Goal: Task Accomplishment & Management: Complete application form

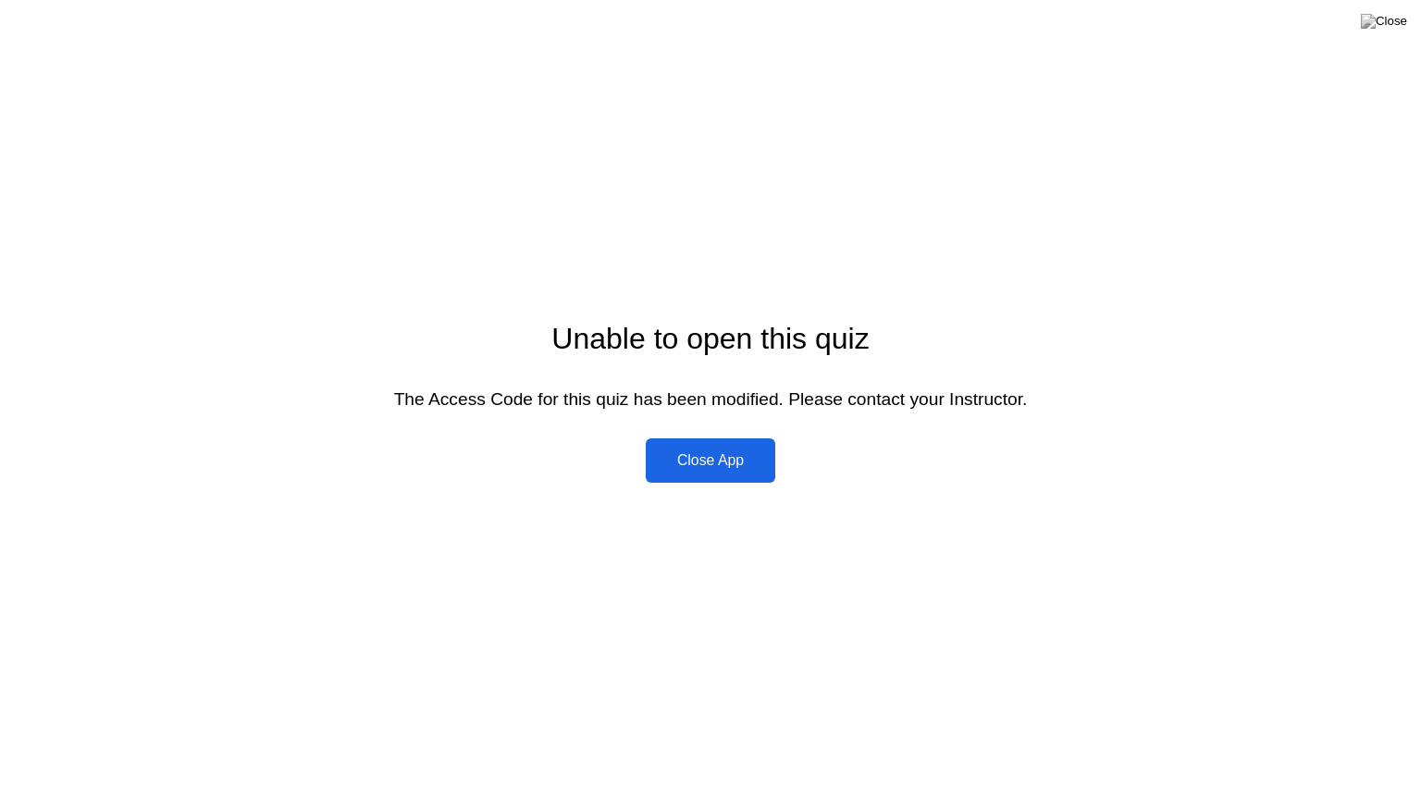
click at [596, 758] on div "Unable to open this quiz The Access Code for this quiz has been modified. Pleas…" at bounding box center [710, 399] width 1421 height 799
click at [711, 461] on div "Close App" at bounding box center [710, 460] width 118 height 17
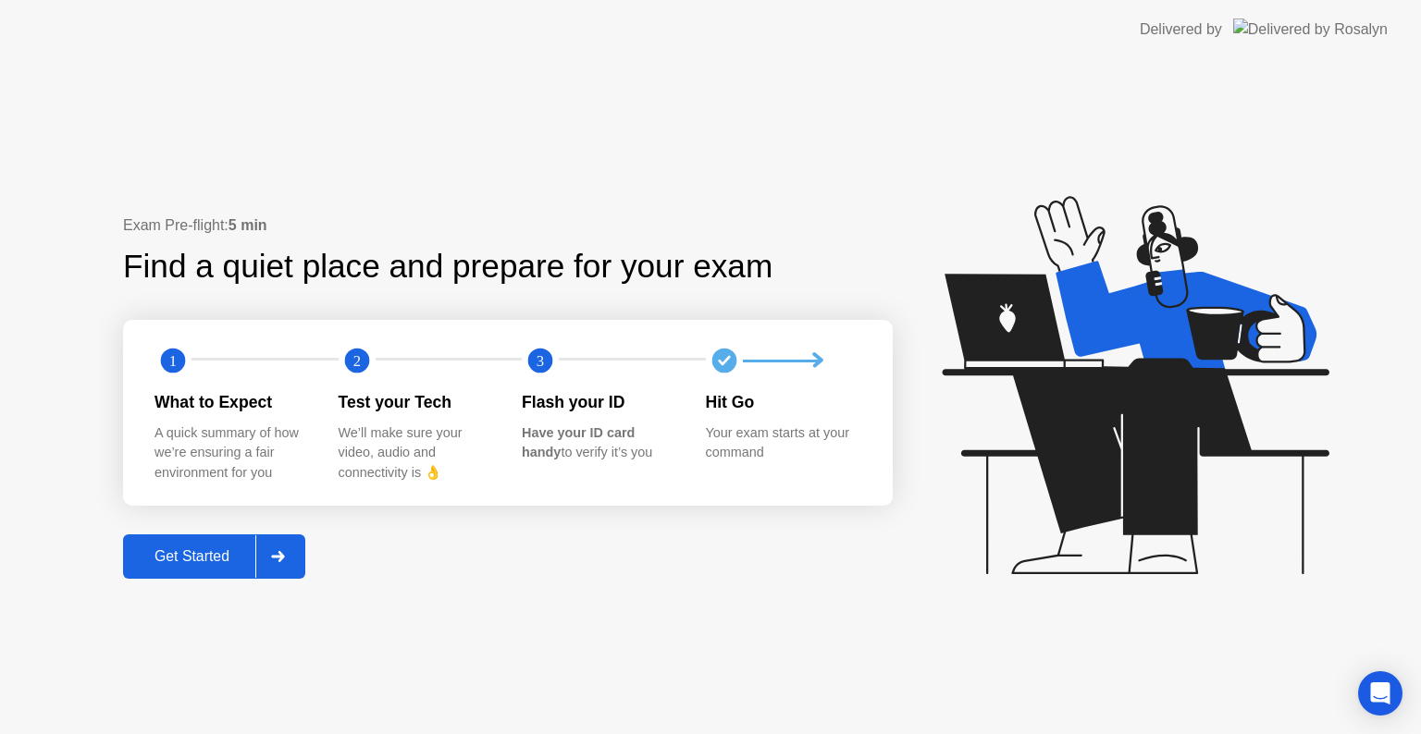
click at [212, 548] on div "Get Started" at bounding box center [192, 556] width 127 height 17
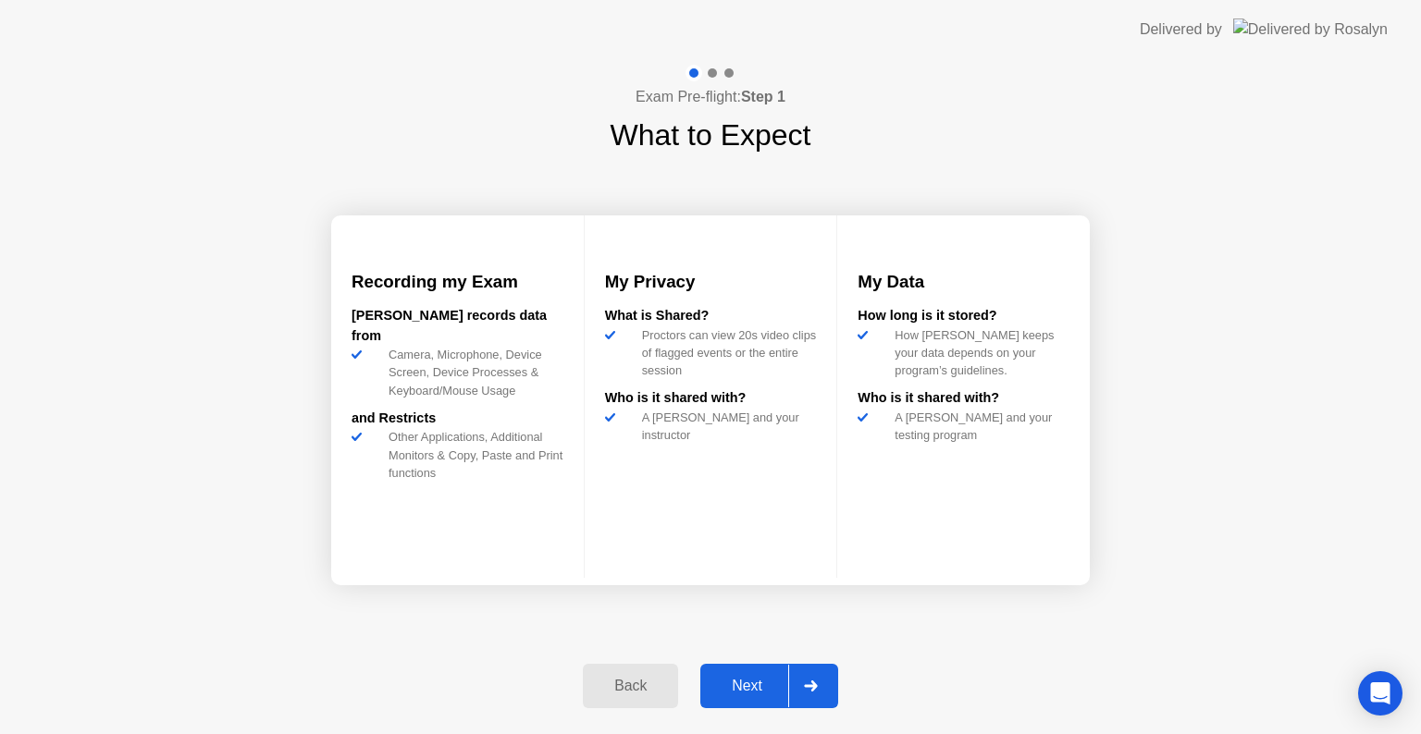
click at [740, 682] on div "Next" at bounding box center [747, 686] width 82 height 17
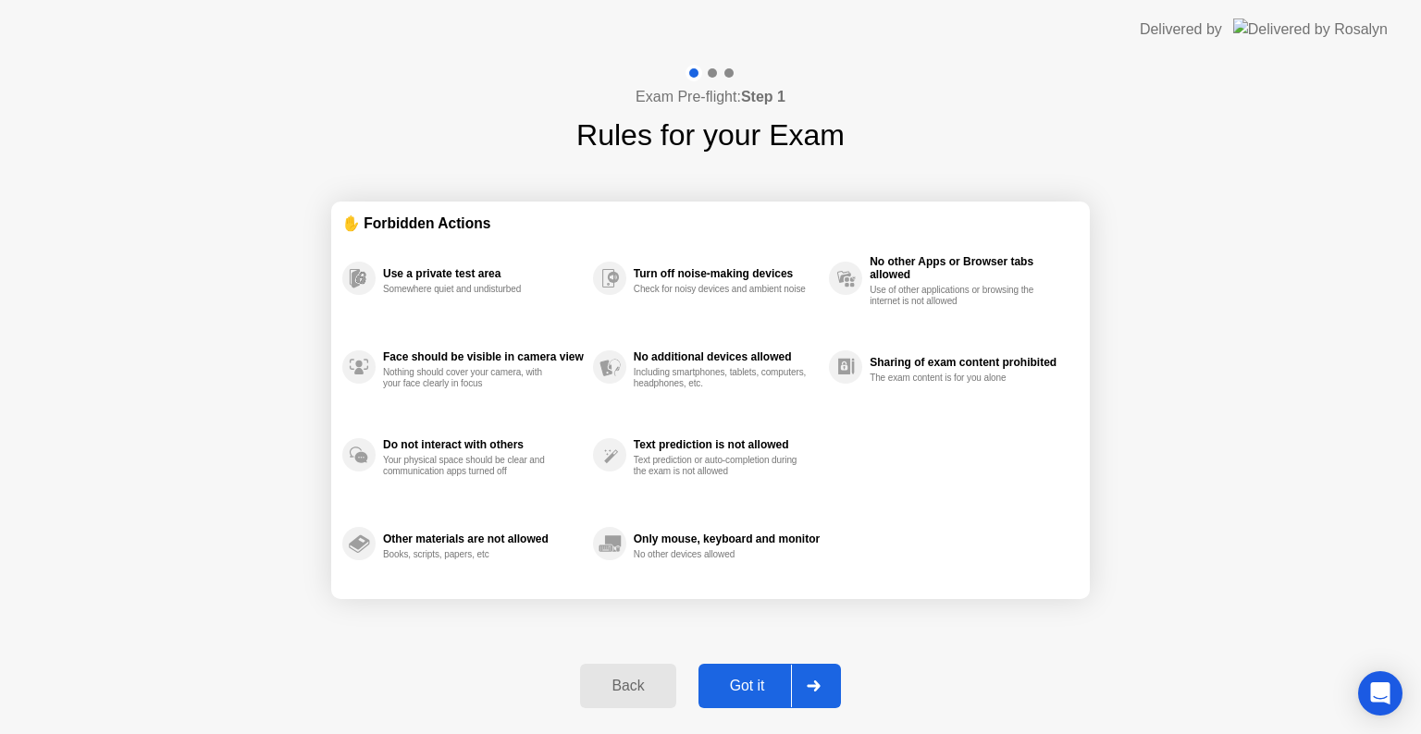
click at [740, 682] on div "Got it" at bounding box center [747, 686] width 87 height 17
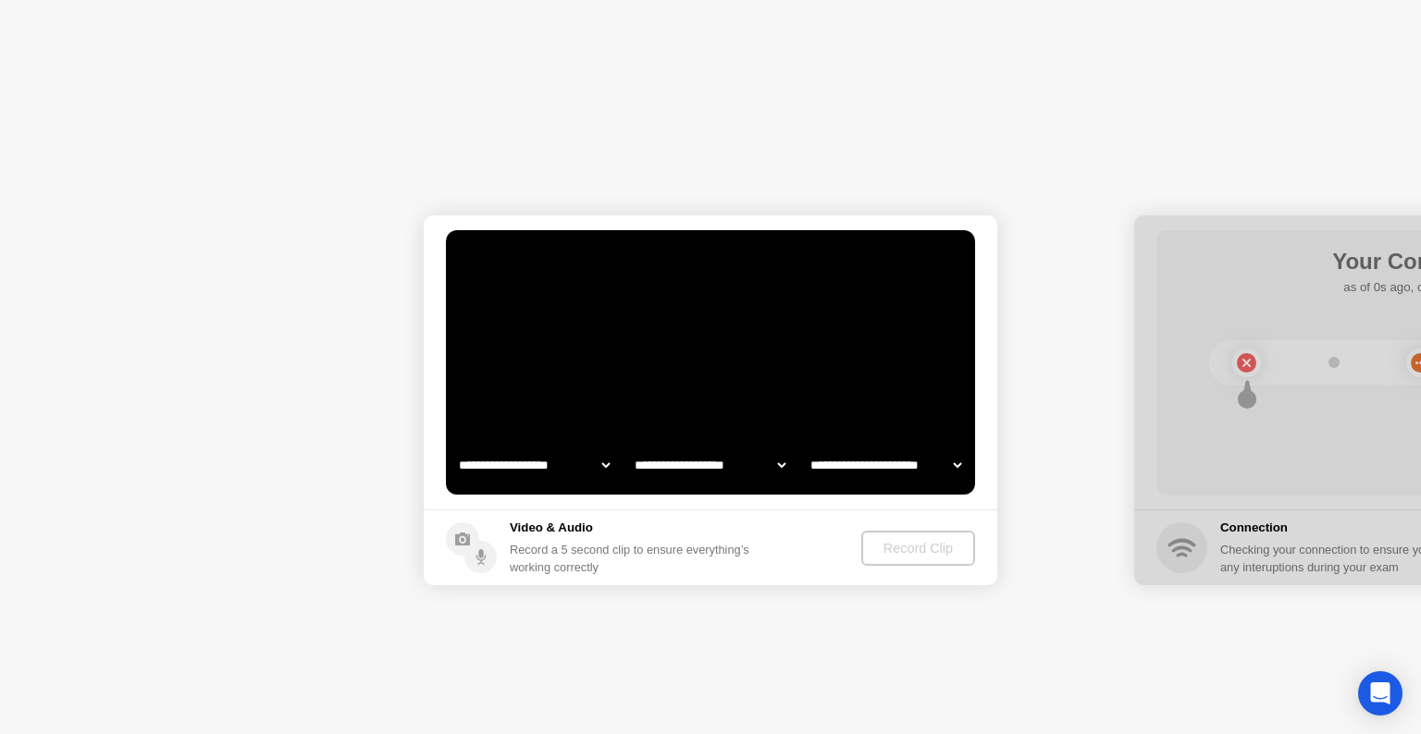
select select "**********"
select select "*******"
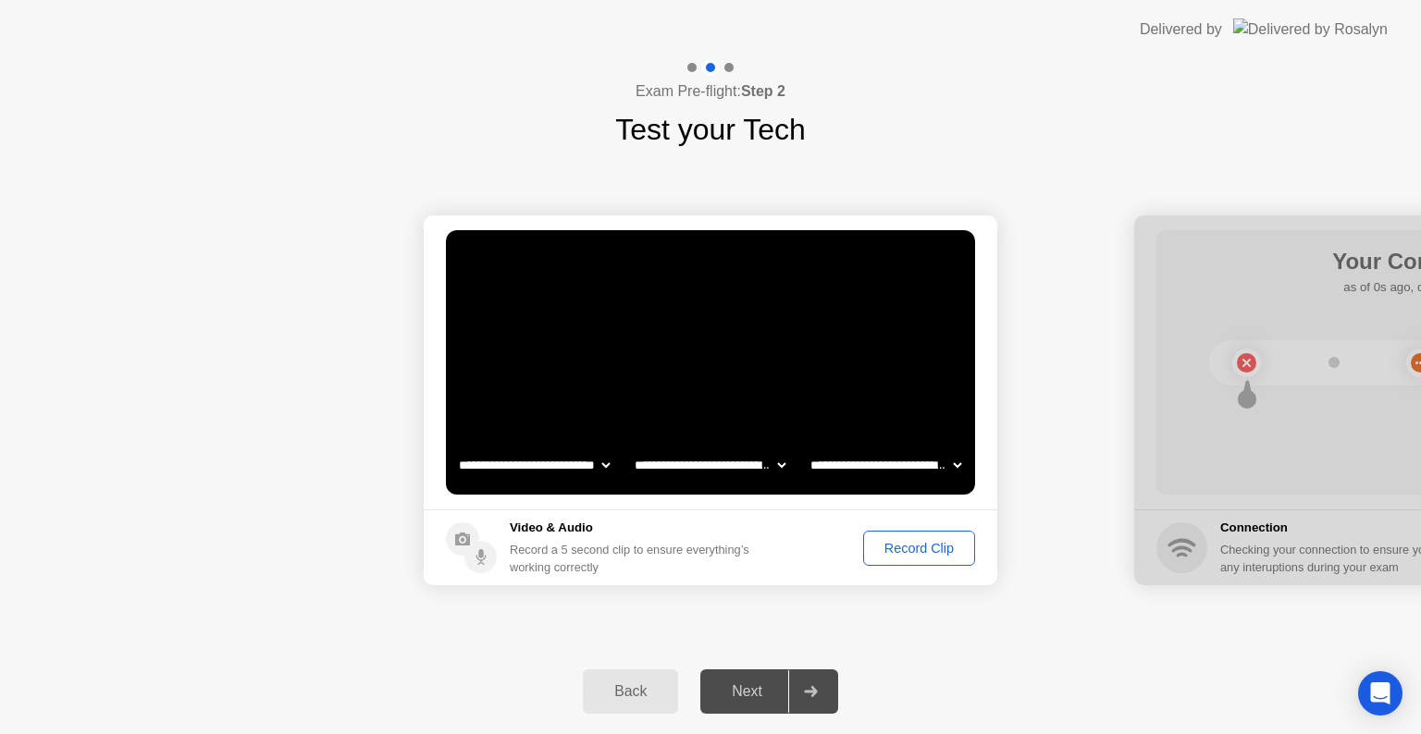
click at [936, 555] on div "Record Clip" at bounding box center [918, 548] width 99 height 15
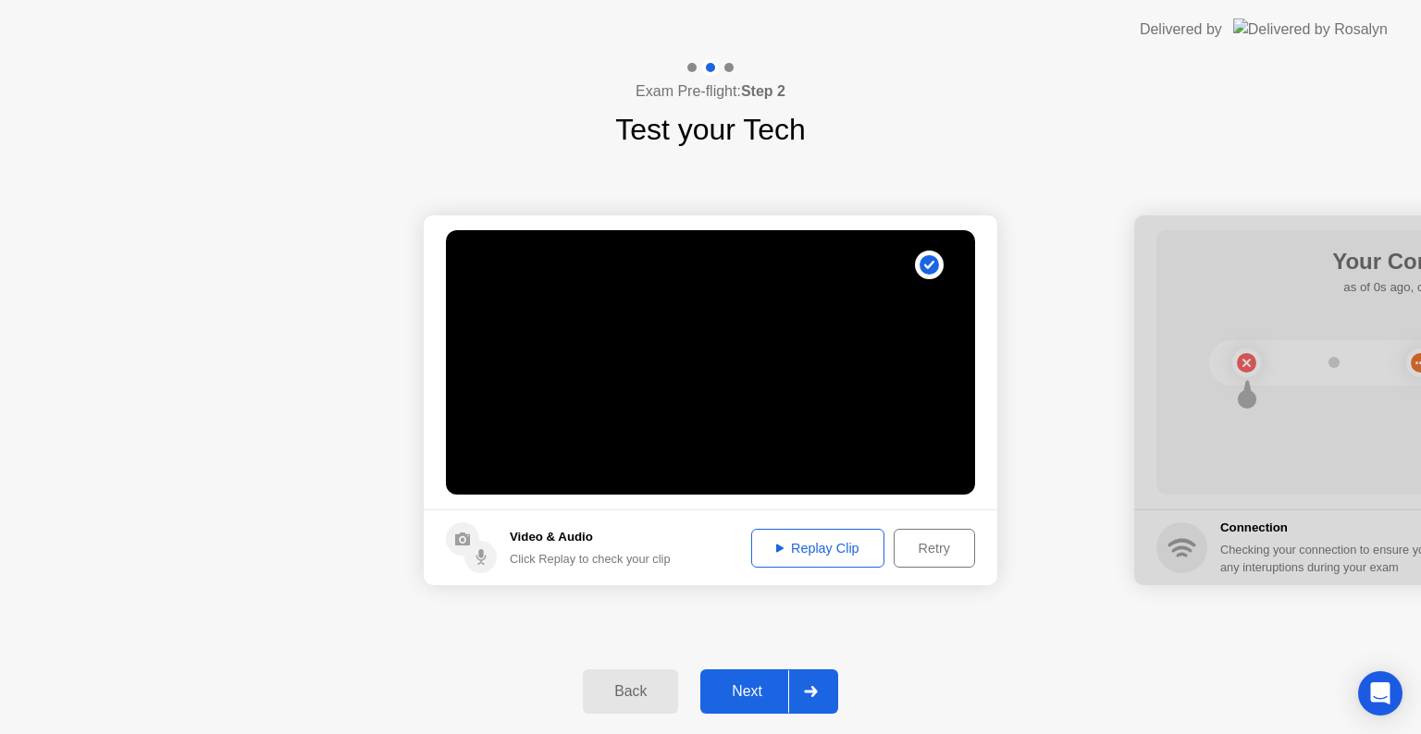
click at [823, 546] on div "Replay Clip" at bounding box center [818, 548] width 120 height 15
click at [744, 690] on div "Next" at bounding box center [747, 692] width 82 height 17
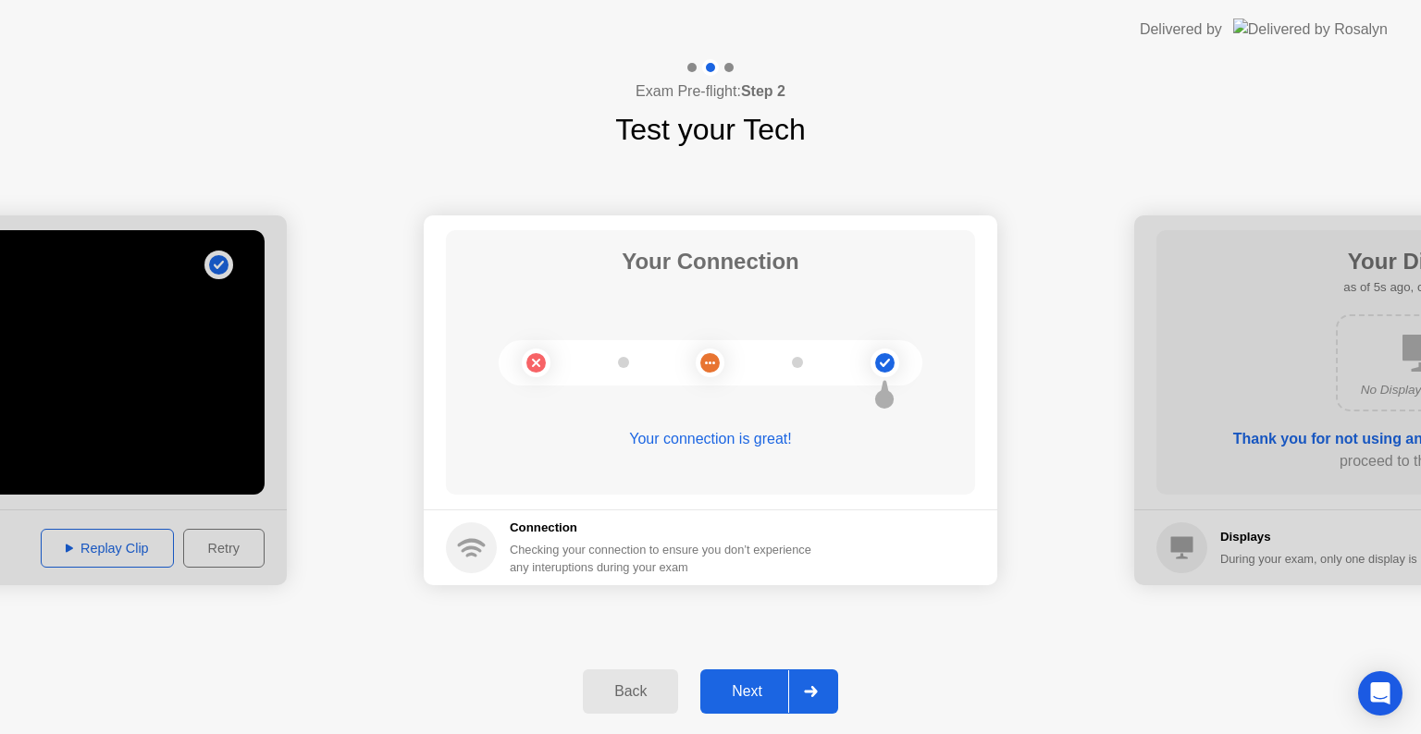
click at [744, 690] on div "Next" at bounding box center [747, 692] width 82 height 17
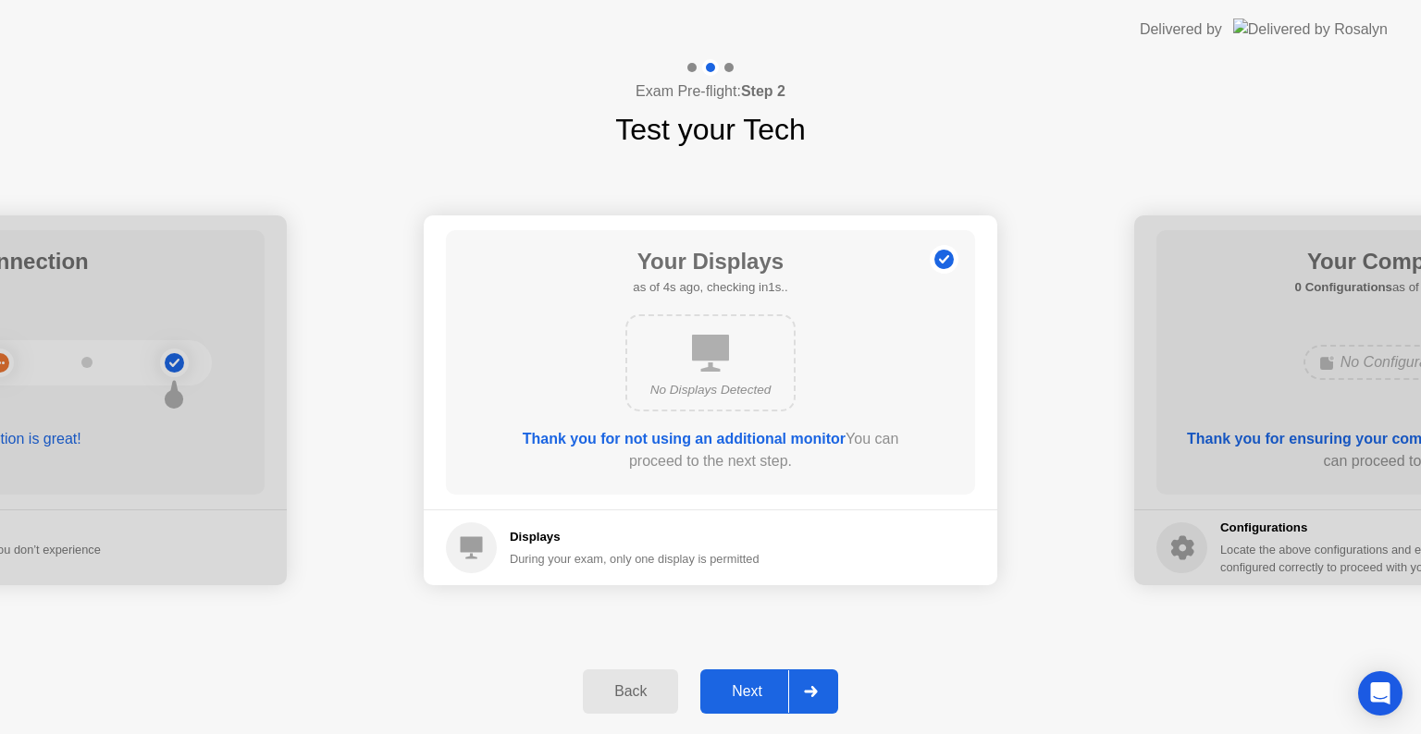
click at [744, 690] on div "Next" at bounding box center [747, 692] width 82 height 17
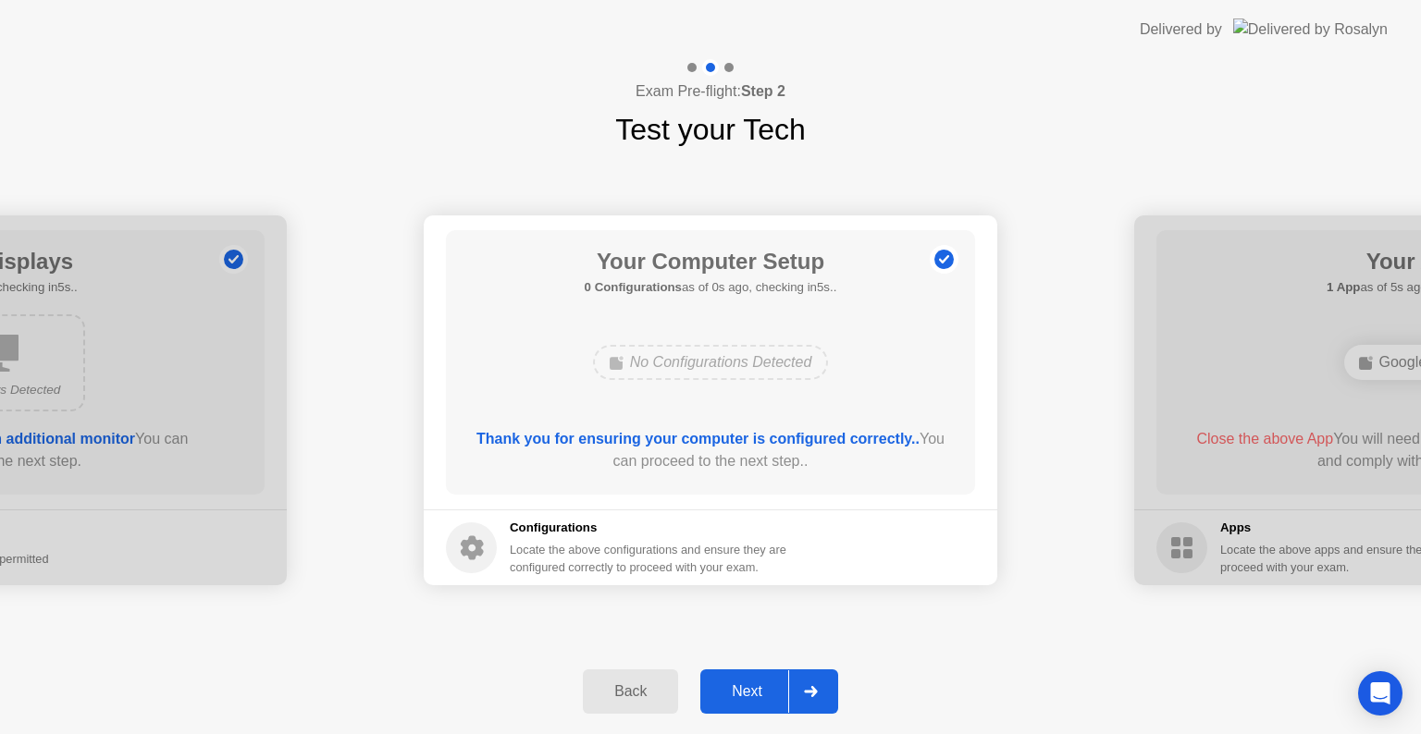
click at [744, 690] on div "Next" at bounding box center [747, 692] width 82 height 17
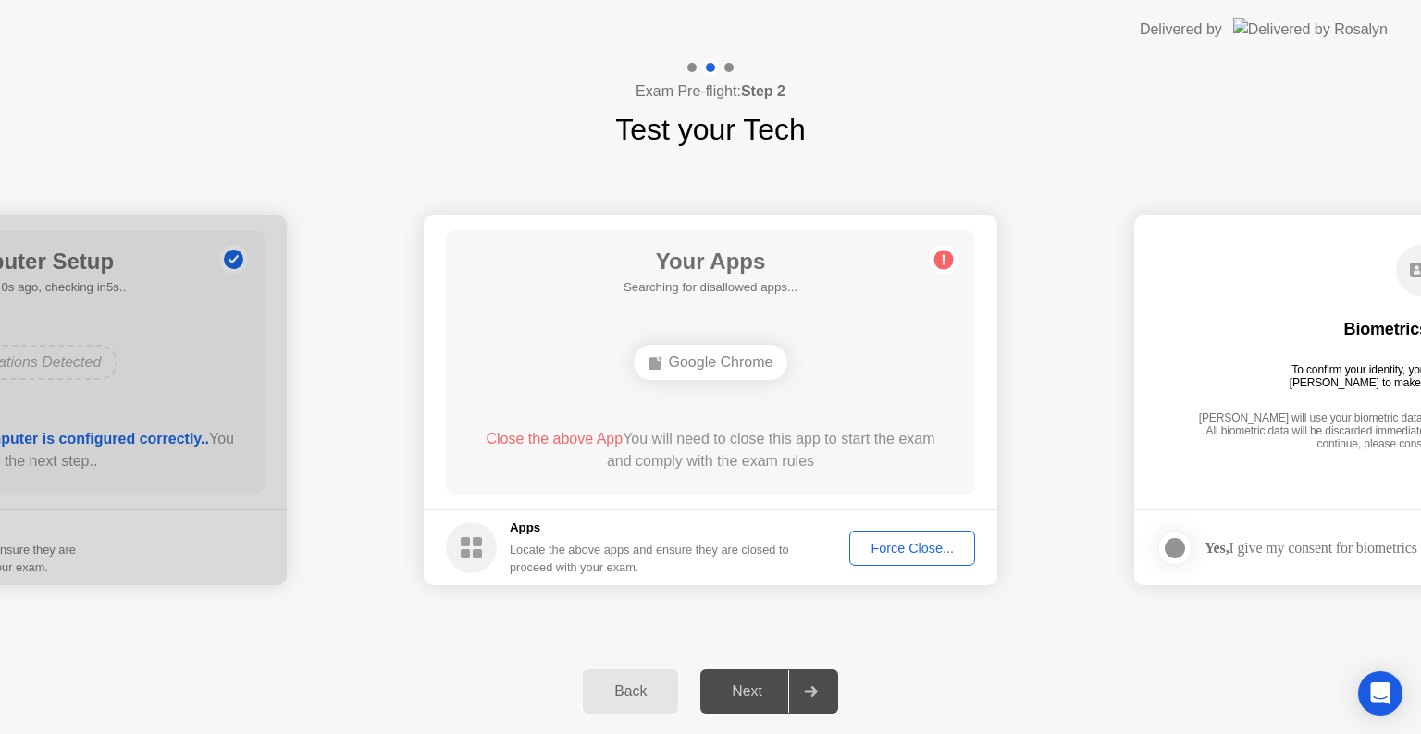
click at [883, 551] on div "Force Close..." at bounding box center [912, 548] width 113 height 15
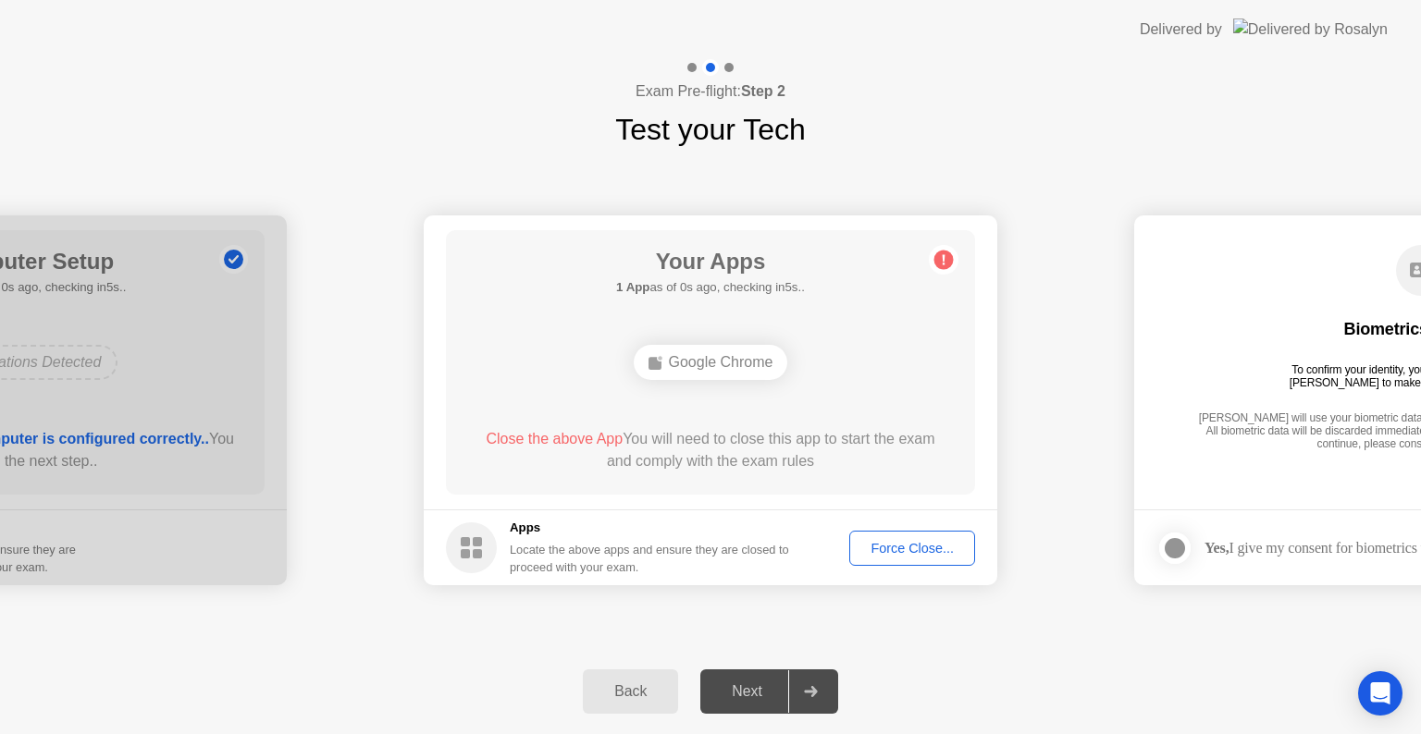
click at [919, 548] on div "Force Close..." at bounding box center [912, 548] width 113 height 15
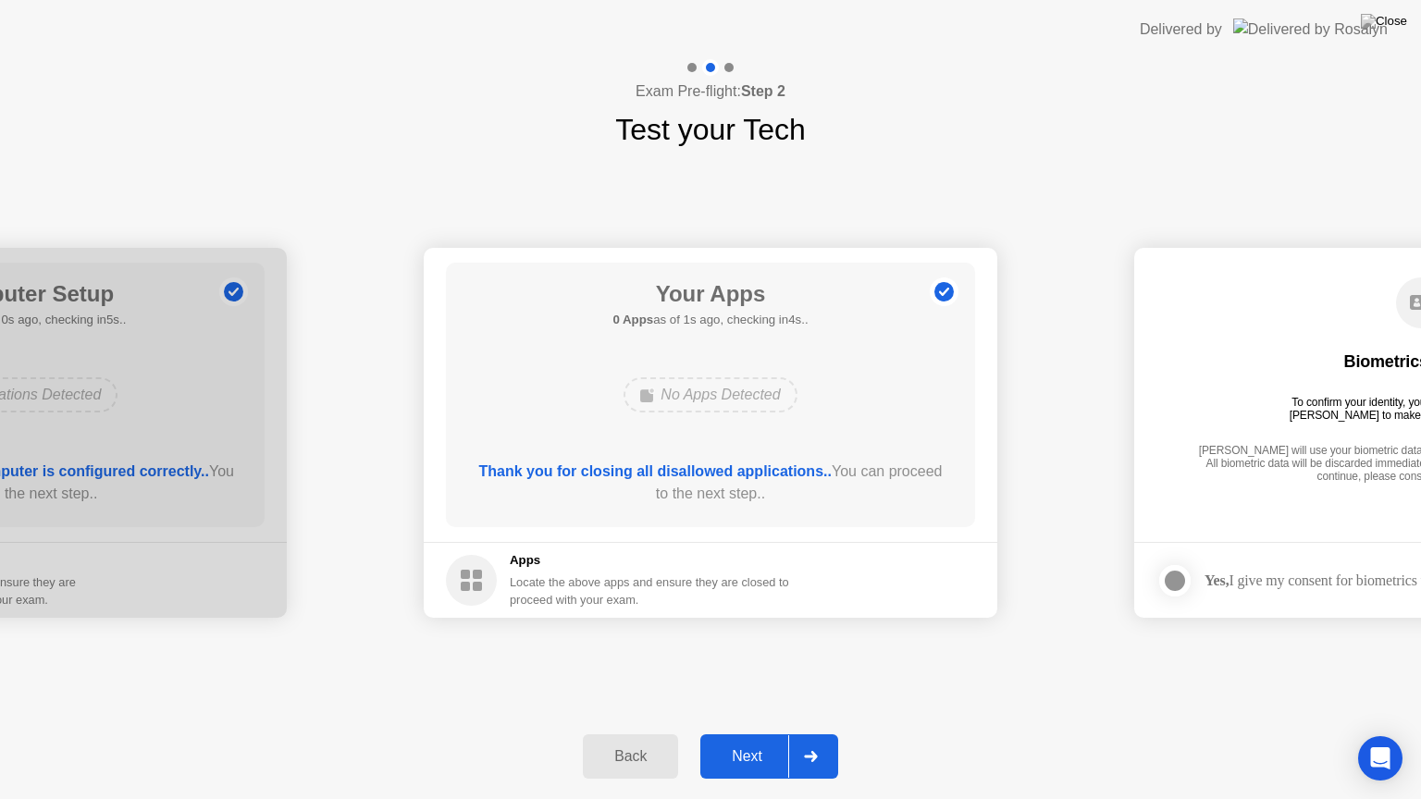
click at [750, 733] on button "Next" at bounding box center [769, 756] width 138 height 44
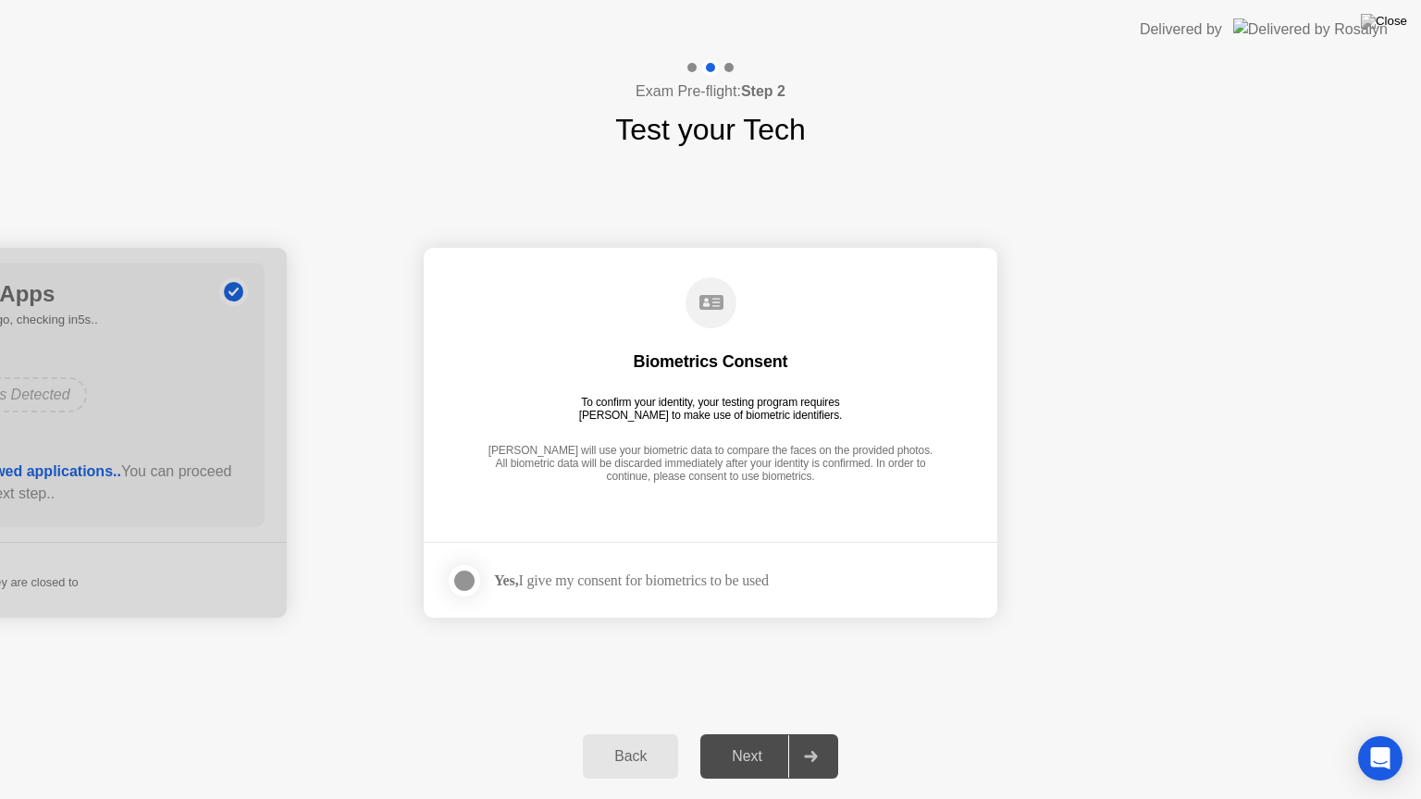
click at [462, 577] on div at bounding box center [464, 581] width 22 height 22
click at [740, 733] on button "Next" at bounding box center [769, 756] width 138 height 44
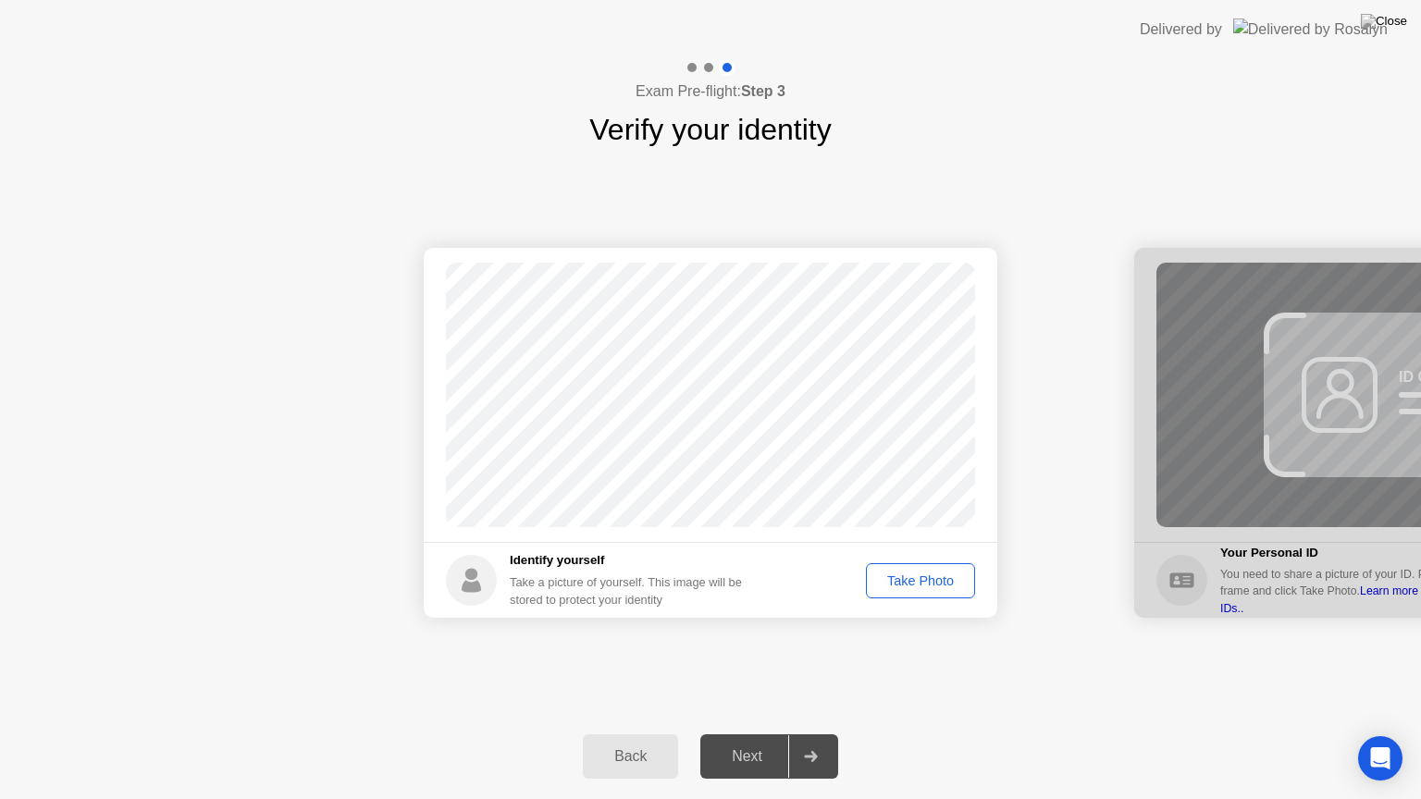
click at [892, 578] on div "Take Photo" at bounding box center [920, 580] width 96 height 15
click at [740, 733] on div "Next" at bounding box center [747, 756] width 82 height 17
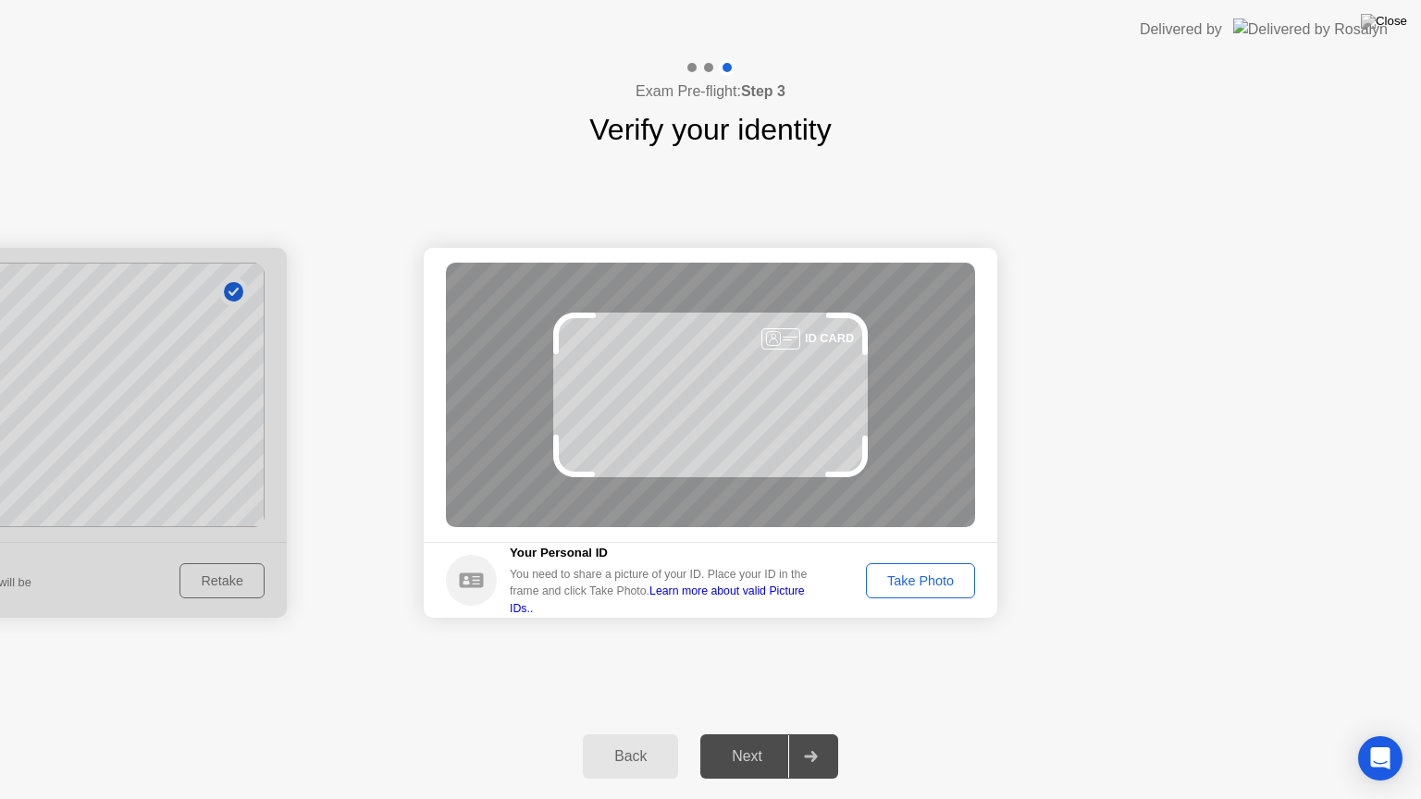
click at [935, 585] on div "Take Photo" at bounding box center [920, 580] width 96 height 15
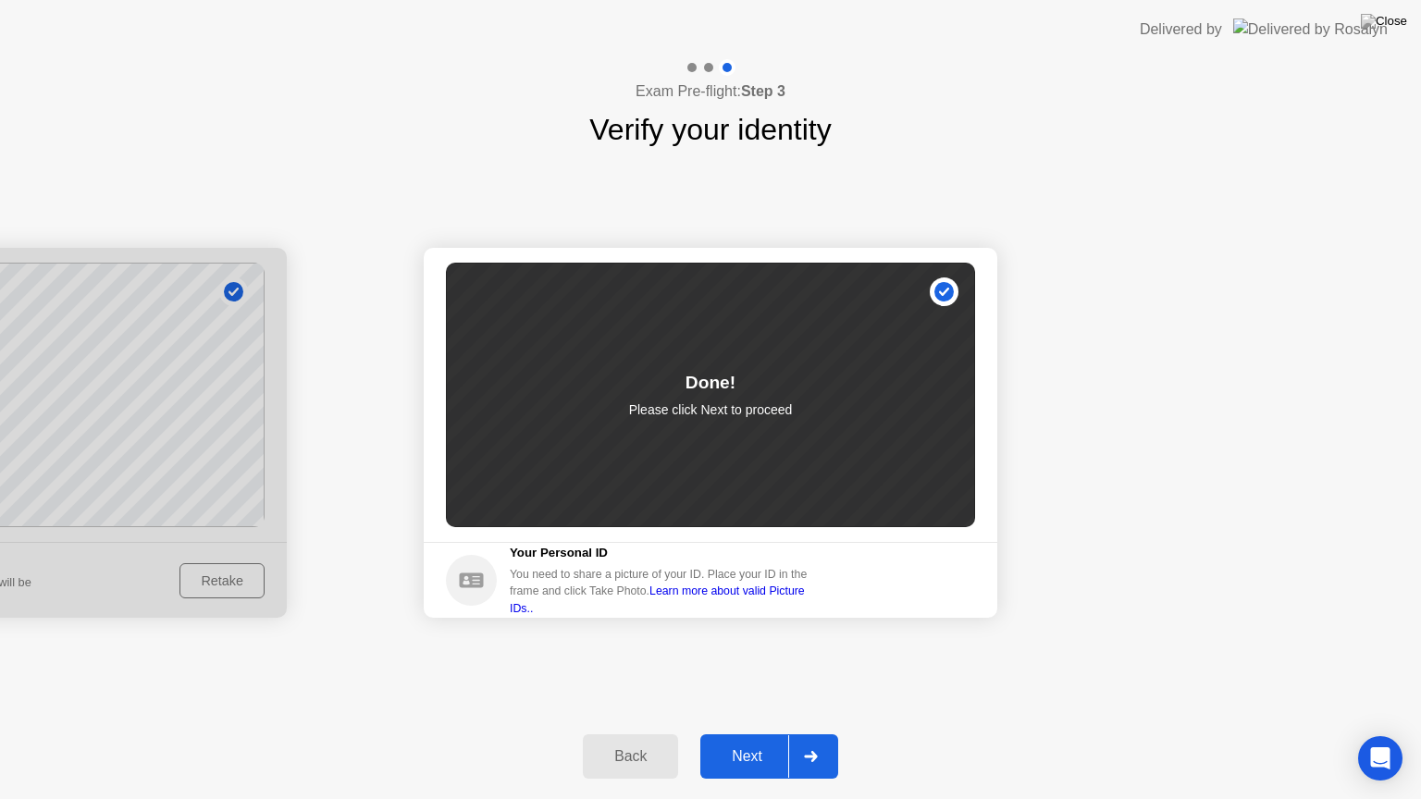
click at [761, 733] on div "Next" at bounding box center [747, 756] width 82 height 17
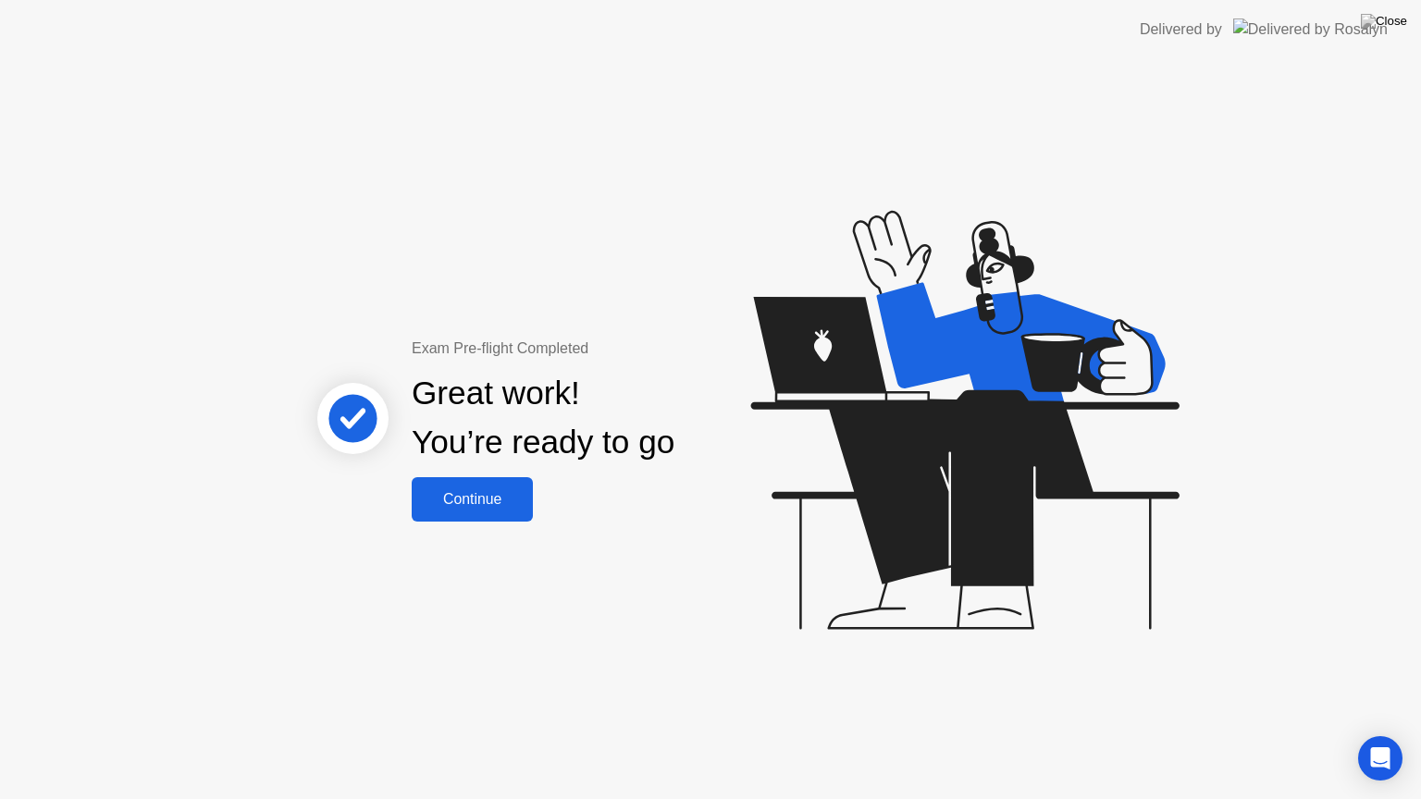
click at [470, 511] on button "Continue" at bounding box center [472, 499] width 121 height 44
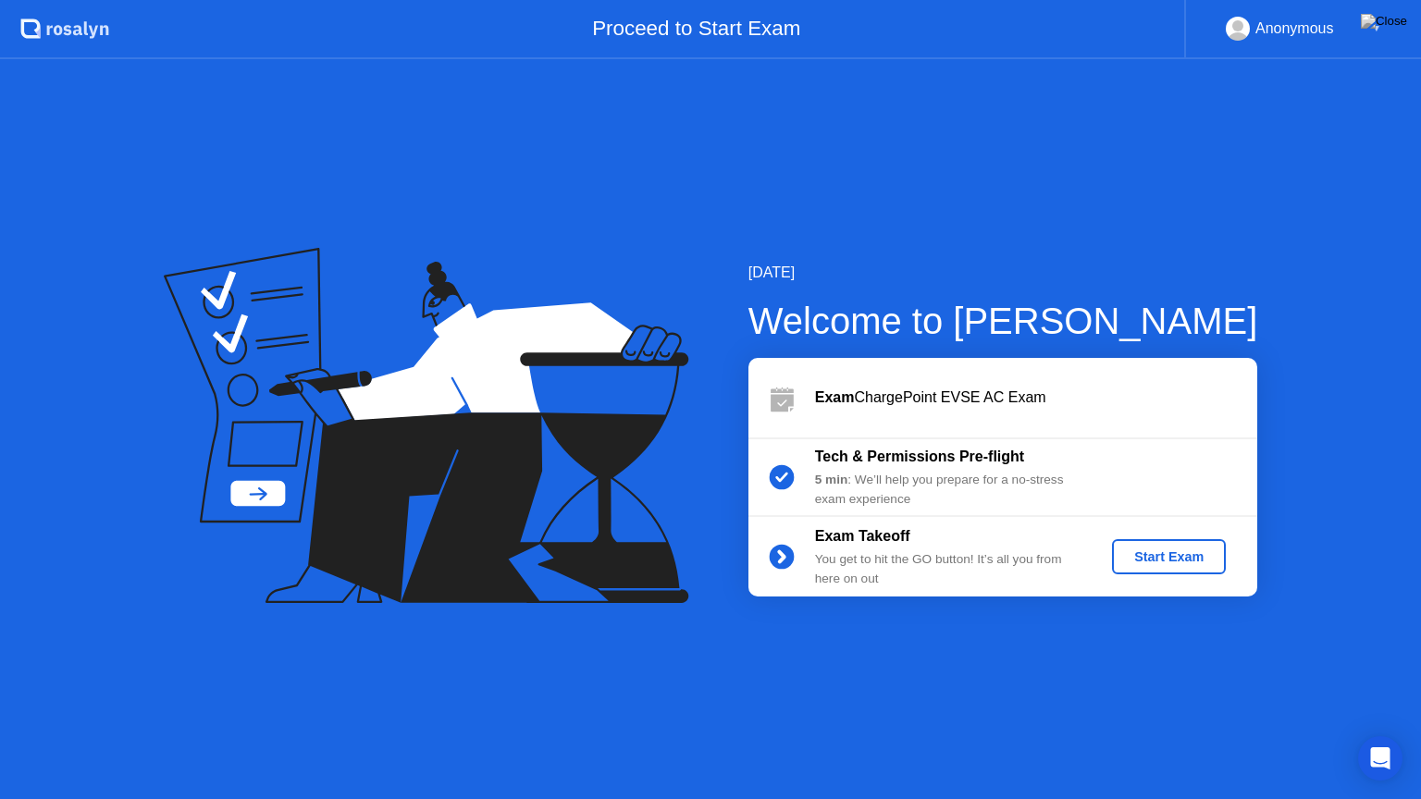
click at [1165, 554] on div "Start Exam" at bounding box center [1168, 556] width 99 height 15
